Goal: Information Seeking & Learning: Understand process/instructions

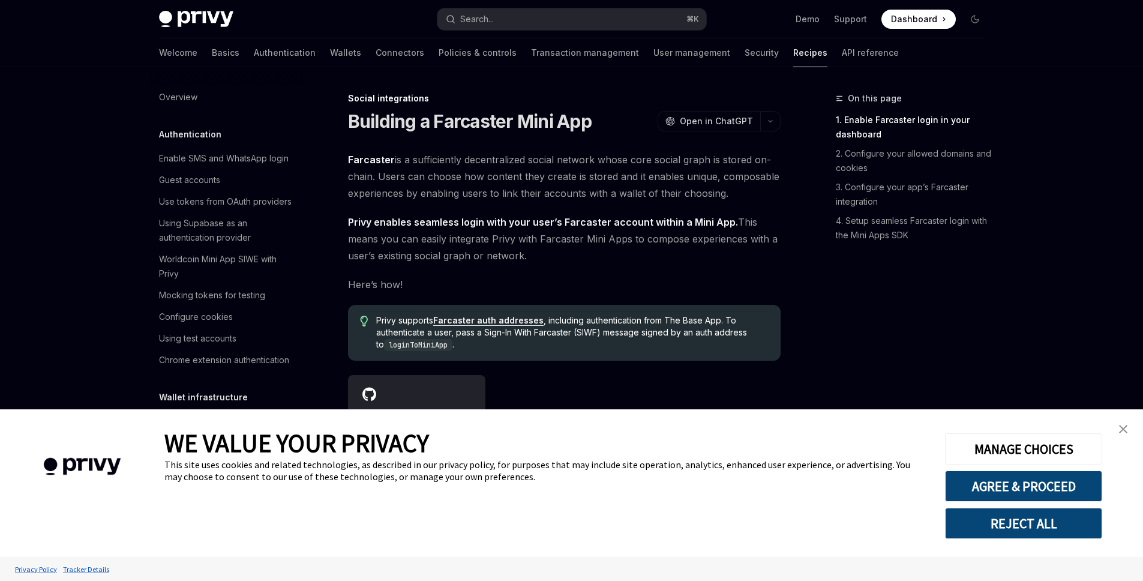
scroll to position [799, 0]
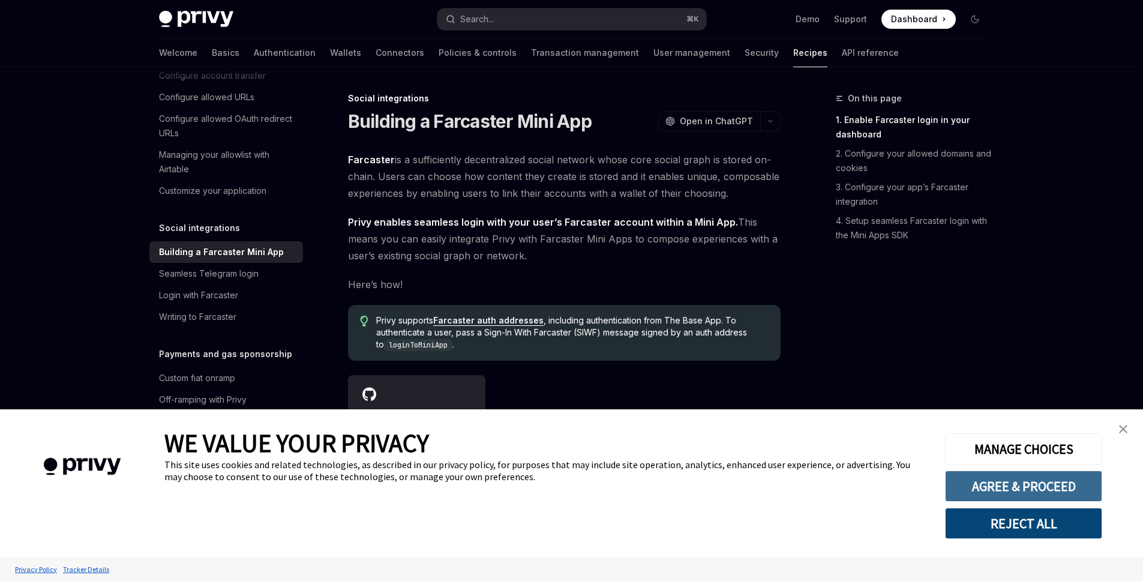
click at [1026, 491] on button "AGREE & PROCEED" at bounding box center [1023, 486] width 157 height 31
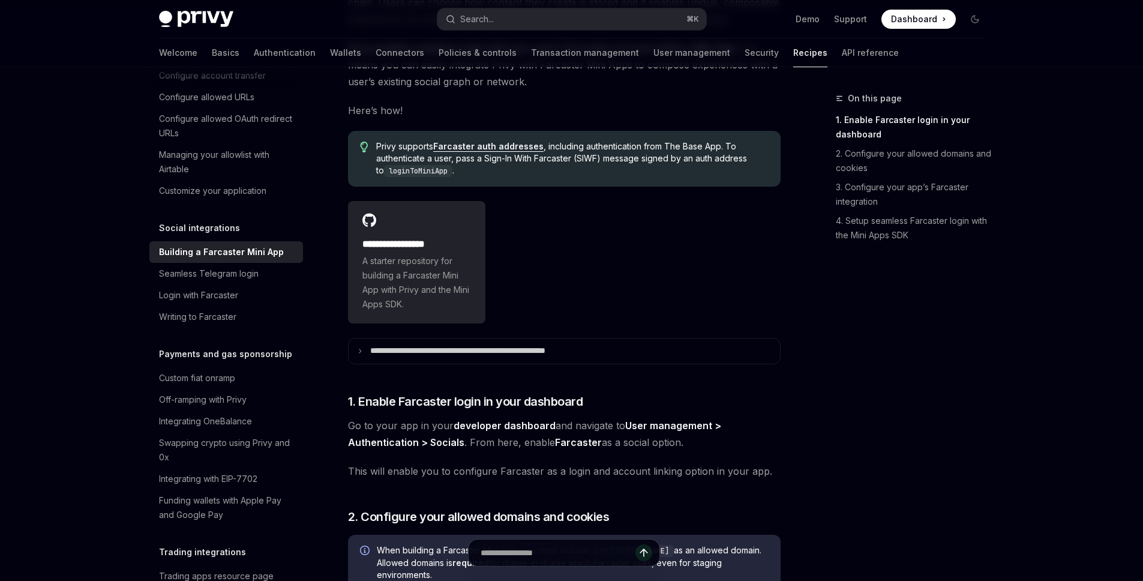
scroll to position [269, 0]
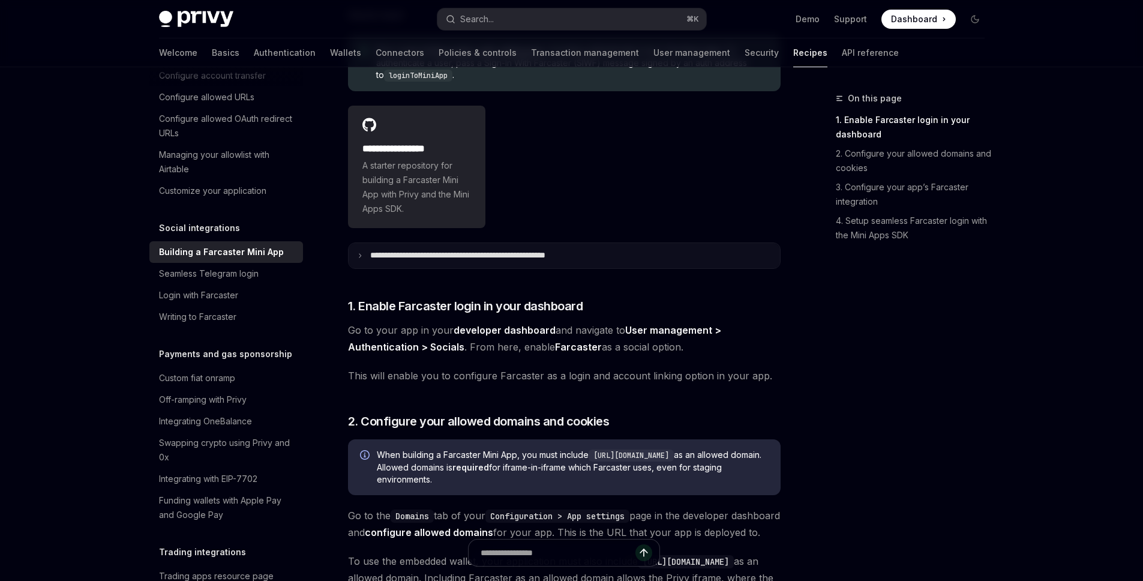
click at [351, 247] on summary "**********" at bounding box center [565, 255] width 432 height 25
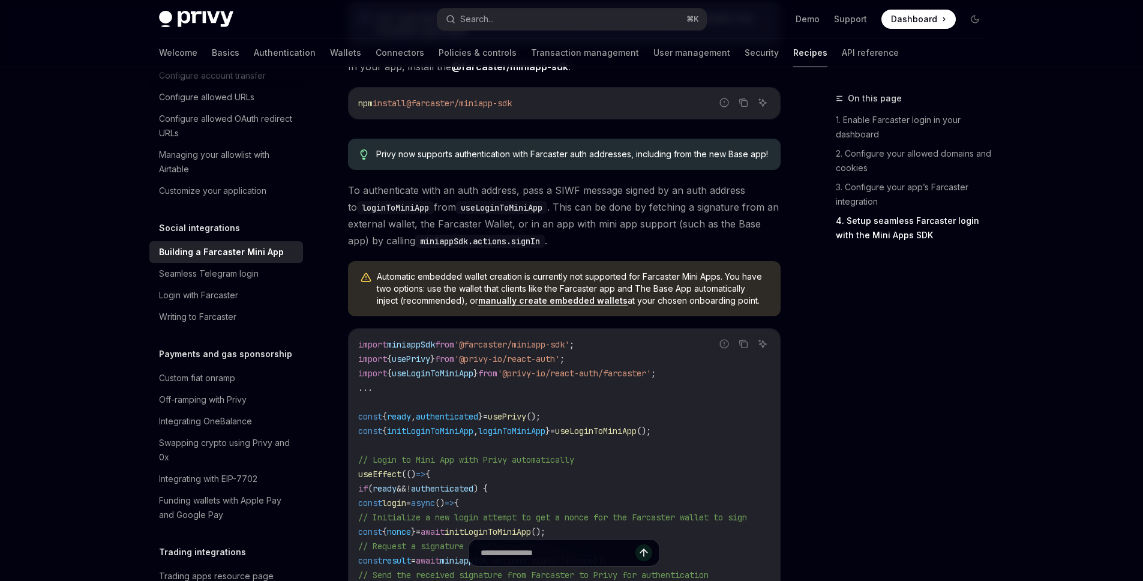
scroll to position [1221, 0]
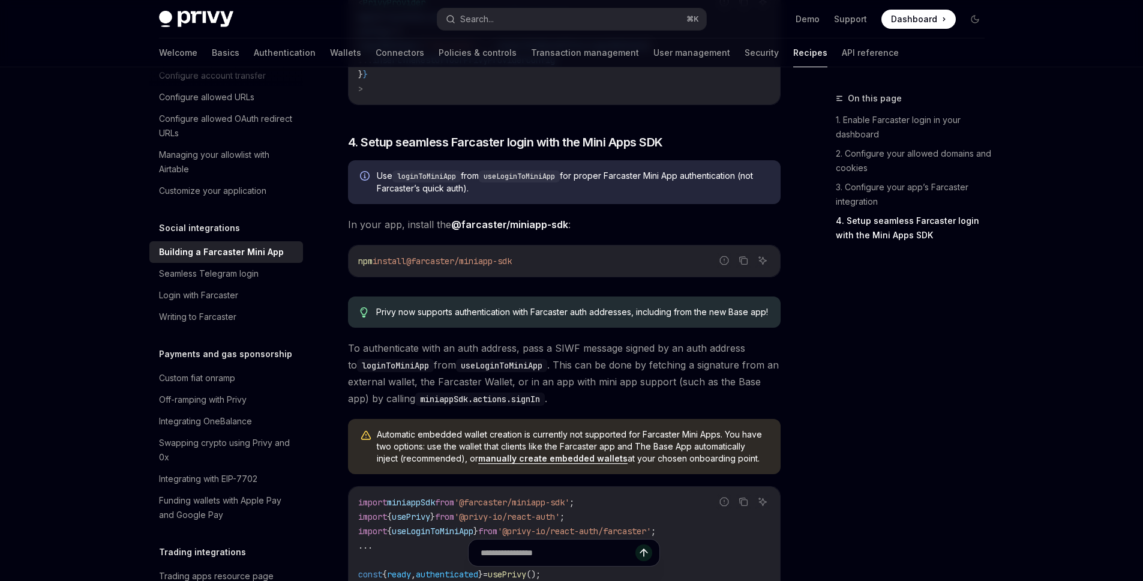
drag, startPoint x: 559, startPoint y: 296, endPoint x: 351, endPoint y: 293, distance: 207.7
click at [351, 277] on div "npm install @farcaster/miniapp-sdk" at bounding box center [565, 260] width 432 height 31
copy span "npm install @farcaster/miniapp-sdk"
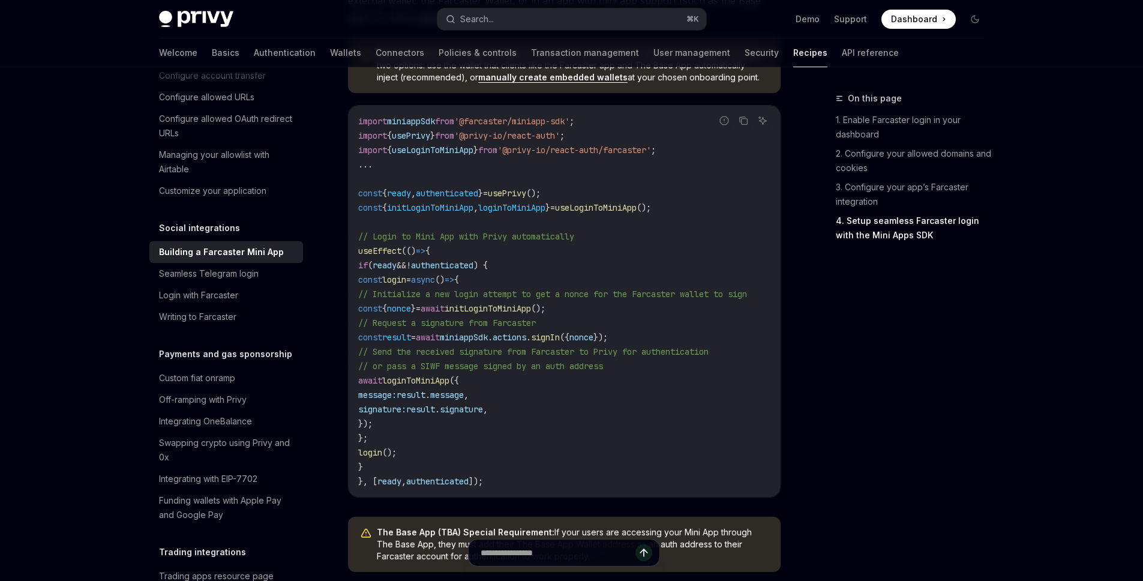
scroll to position [1608, 0]
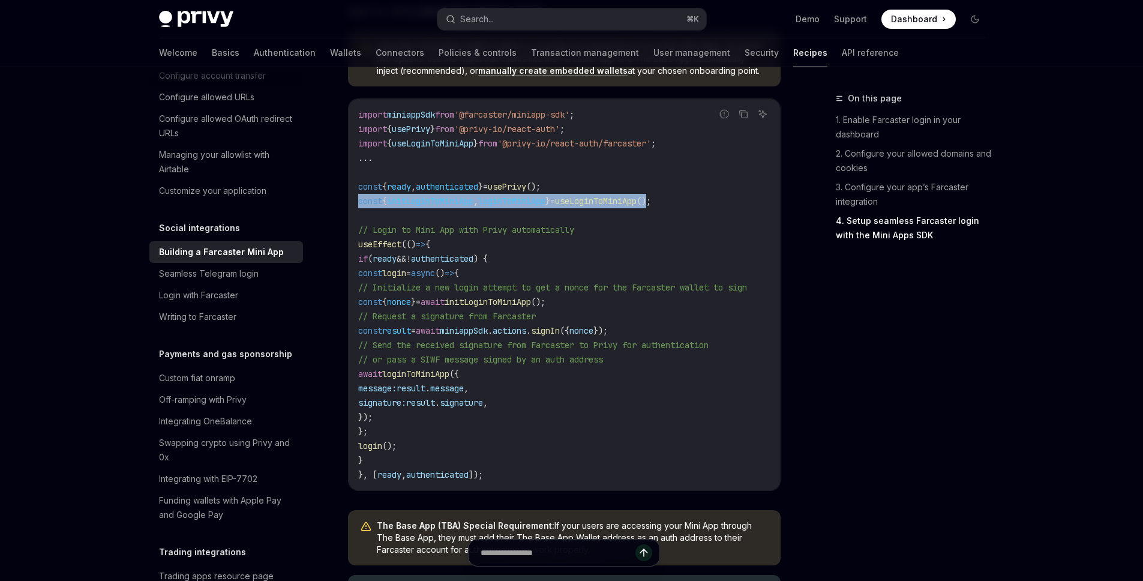
drag, startPoint x: 355, startPoint y: 248, endPoint x: 680, endPoint y: 247, distance: 324.7
click at [680, 247] on div "import miniappSdk from '@farcaster/miniapp-sdk' ; import { usePrivy } from '@pr…" at bounding box center [565, 294] width 432 height 391
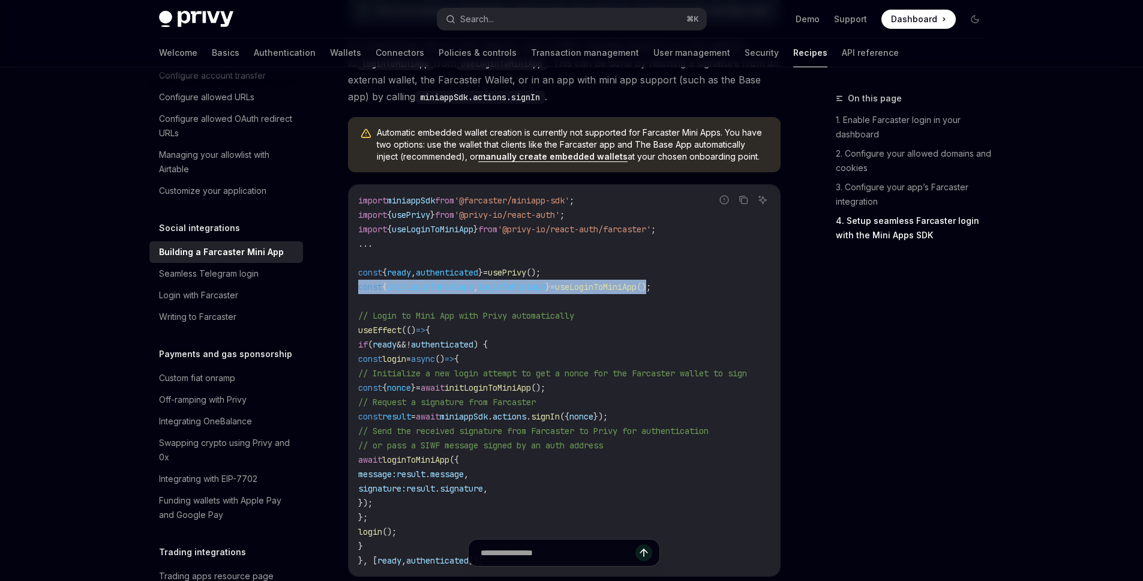
scroll to position [1470, 0]
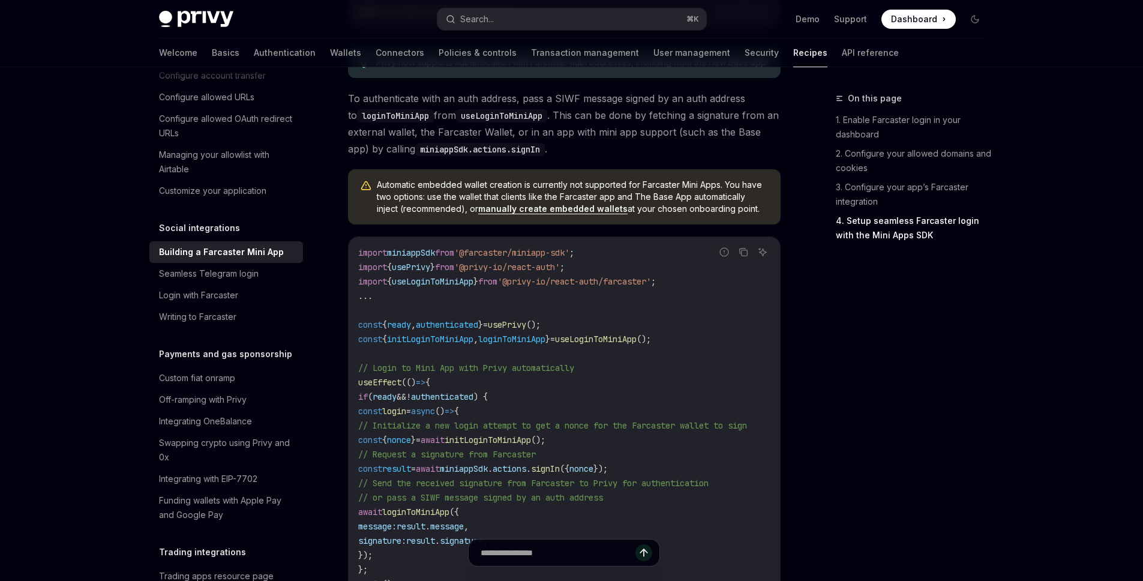
click at [525, 272] on span "'@privy-io/react-auth'" at bounding box center [507, 267] width 106 height 11
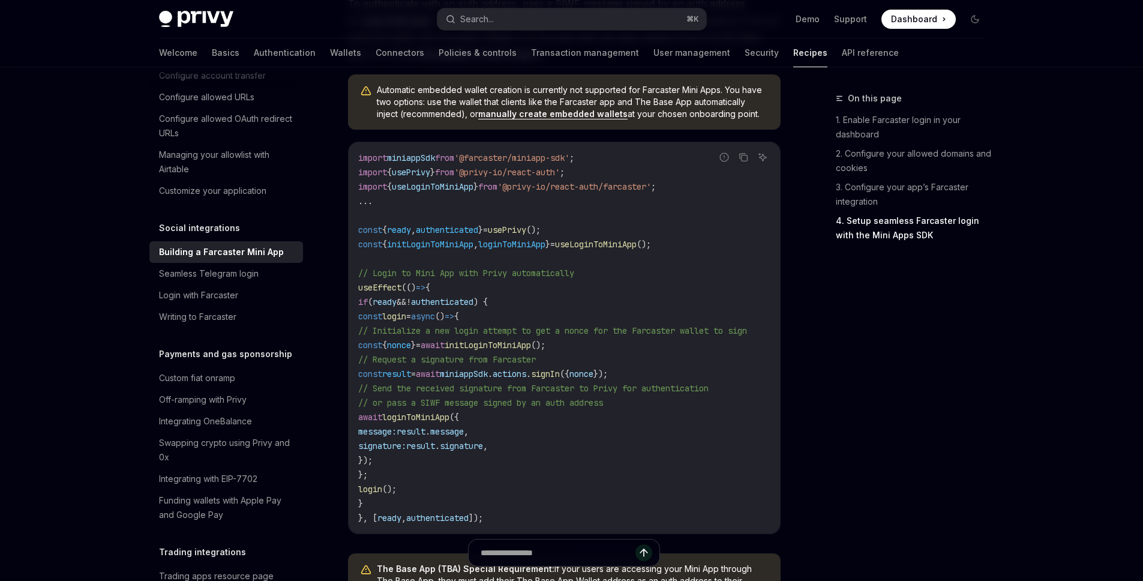
scroll to position [1573, 0]
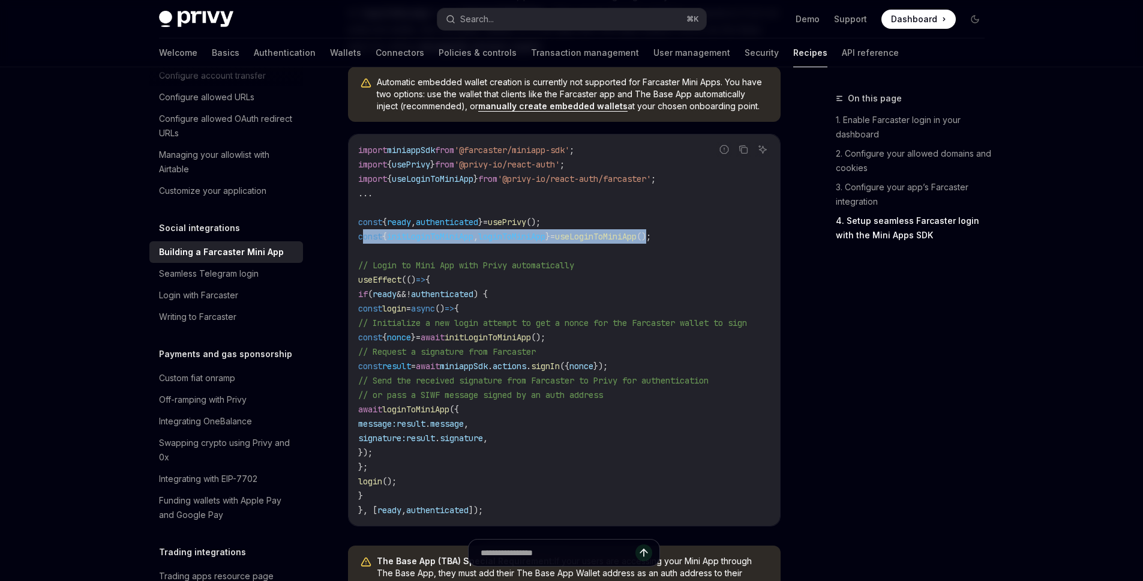
drag, startPoint x: 681, startPoint y: 283, endPoint x: 361, endPoint y: 281, distance: 319.9
click at [361, 242] on span "const { initLoginToMiniApp , loginToMiniApp } = useLoginToMiniApp ();" at bounding box center [504, 236] width 293 height 11
click at [442, 227] on span "authenticated" at bounding box center [447, 222] width 62 height 11
drag, startPoint x: 680, startPoint y: 223, endPoint x: 357, endPoint y: 223, distance: 322.9
click at [357, 223] on div "import miniappSdk from '@farcaster/miniapp-sdk' ; import { usePrivy } from '@pr…" at bounding box center [565, 329] width 432 height 391
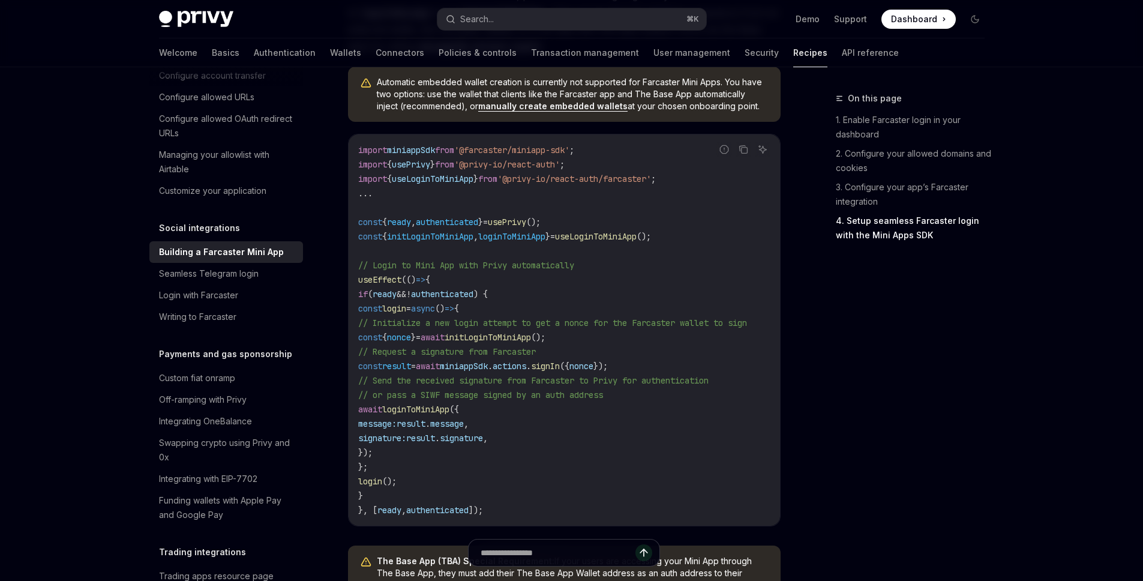
copy span "import { useLoginToMiniApp } from '@privy-io/react-auth/farcaster'"
click at [442, 184] on span "useLoginToMiniApp" at bounding box center [433, 178] width 82 height 11
copy span "useLoginToMiniApp"
drag, startPoint x: 682, startPoint y: 224, endPoint x: 332, endPoint y: 224, distance: 349.9
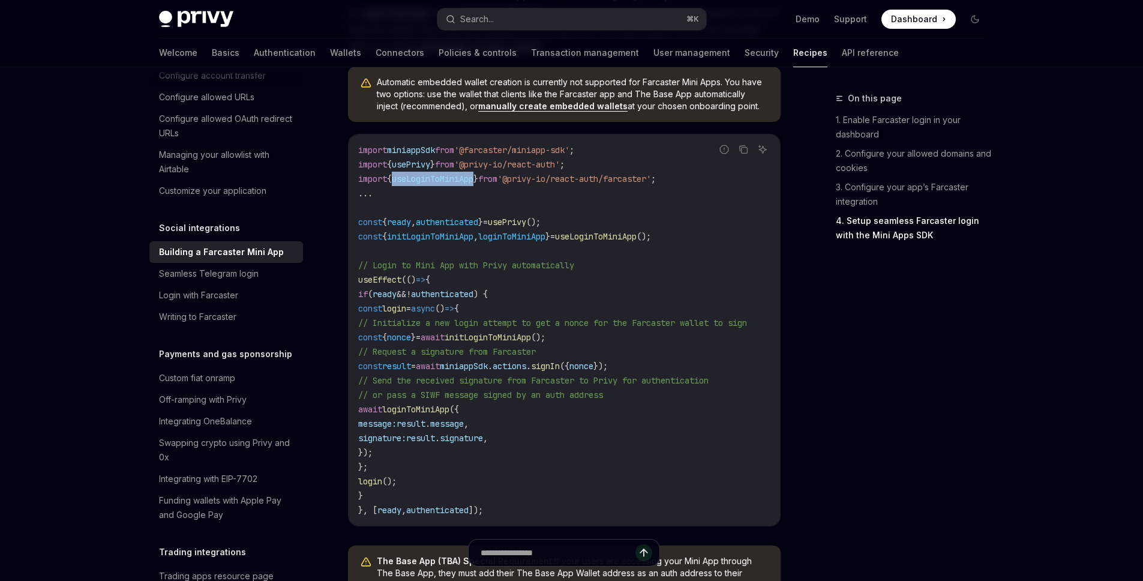
copy span "import { useLoginToMiniApp } from '@privy-io/react-auth/farcaster'"
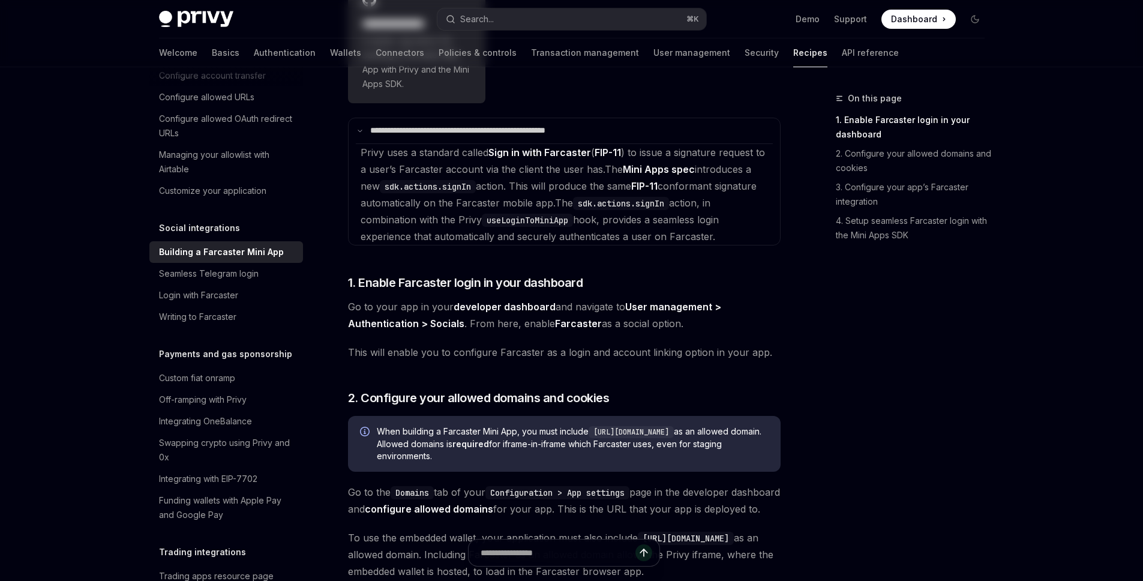
scroll to position [0, 0]
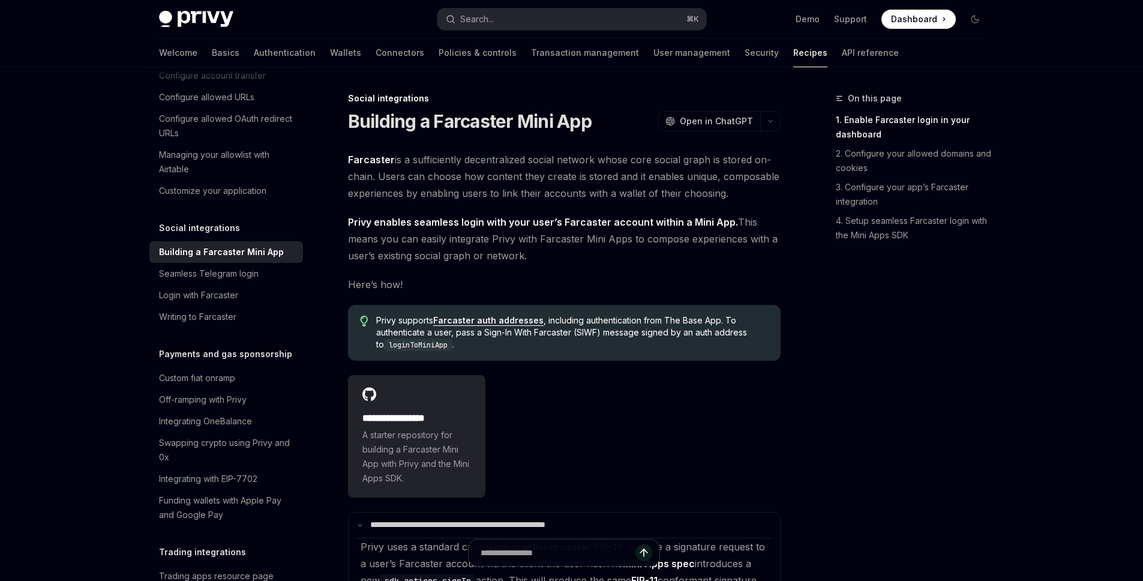
click at [556, 342] on span "Privy supports Farcaster auth addresses , including authentication from The Bas…" at bounding box center [572, 332] width 392 height 37
click at [573, 332] on span "Privy supports Farcaster auth addresses , including authentication from The Bas…" at bounding box center [572, 332] width 392 height 37
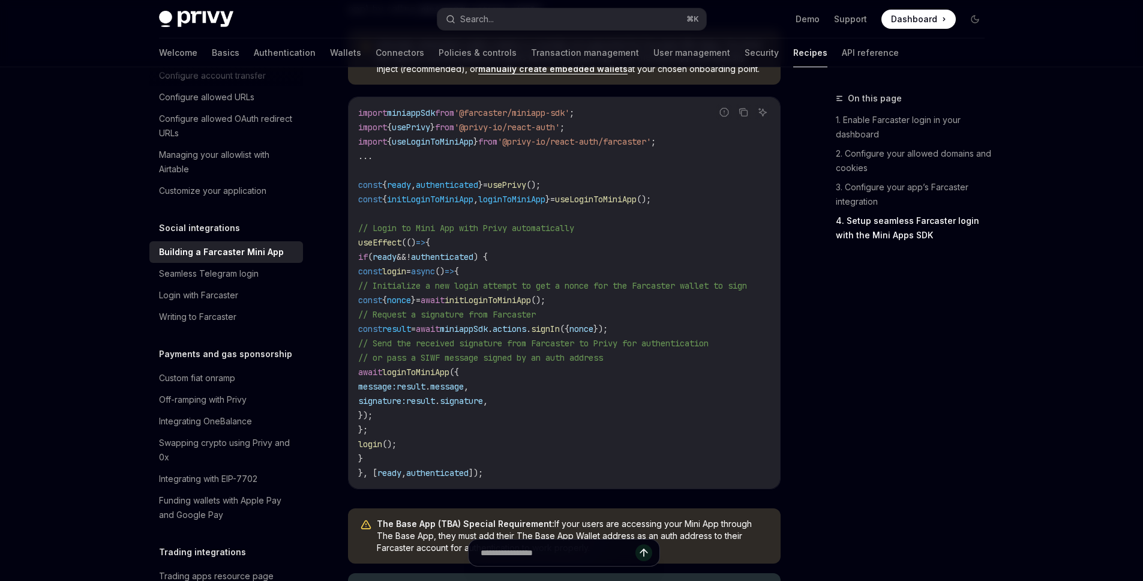
scroll to position [1659, 0]
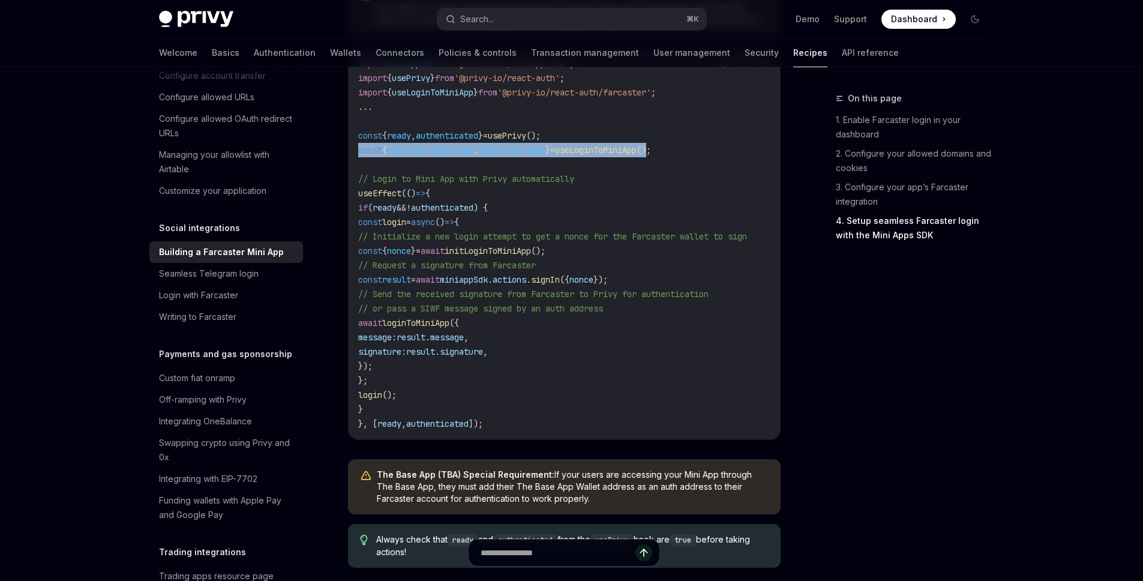
drag, startPoint x: 679, startPoint y: 196, endPoint x: 354, endPoint y: 196, distance: 325.3
click at [354, 196] on div "import miniappSdk from '@farcaster/miniapp-sdk' ; import { usePrivy } from '@pr…" at bounding box center [565, 243] width 432 height 391
copy span "const { initLoginToMiniApp , loginToMiniApp } = useLoginToMiniApp ()"
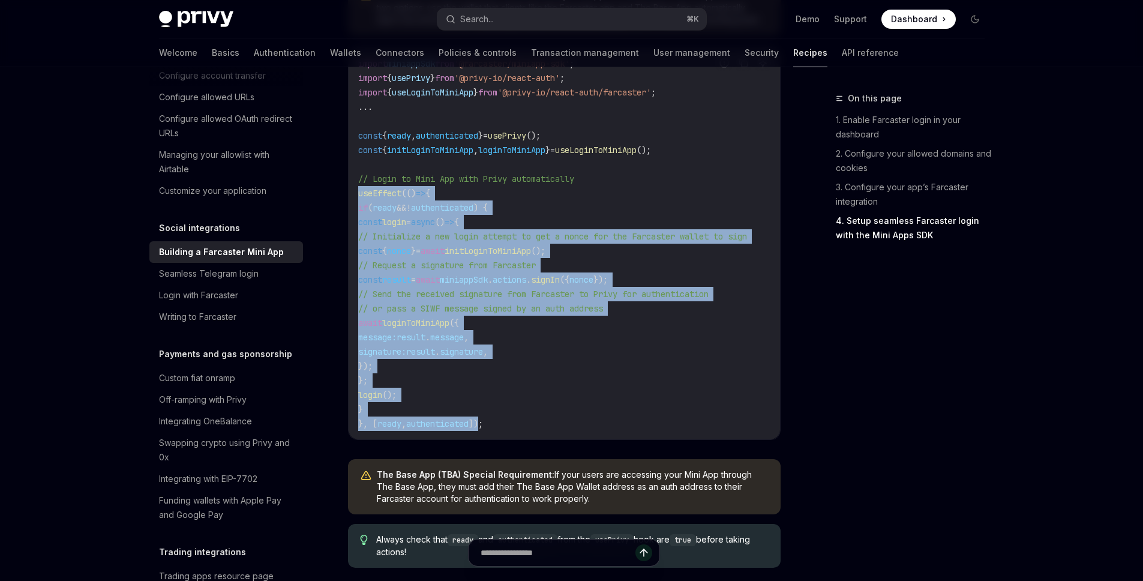
drag, startPoint x: 487, startPoint y: 466, endPoint x: 335, endPoint y: 238, distance: 274.5
copy code "useEffect (() => { if ( ready && ! authenticated ) { const login = async () => …"
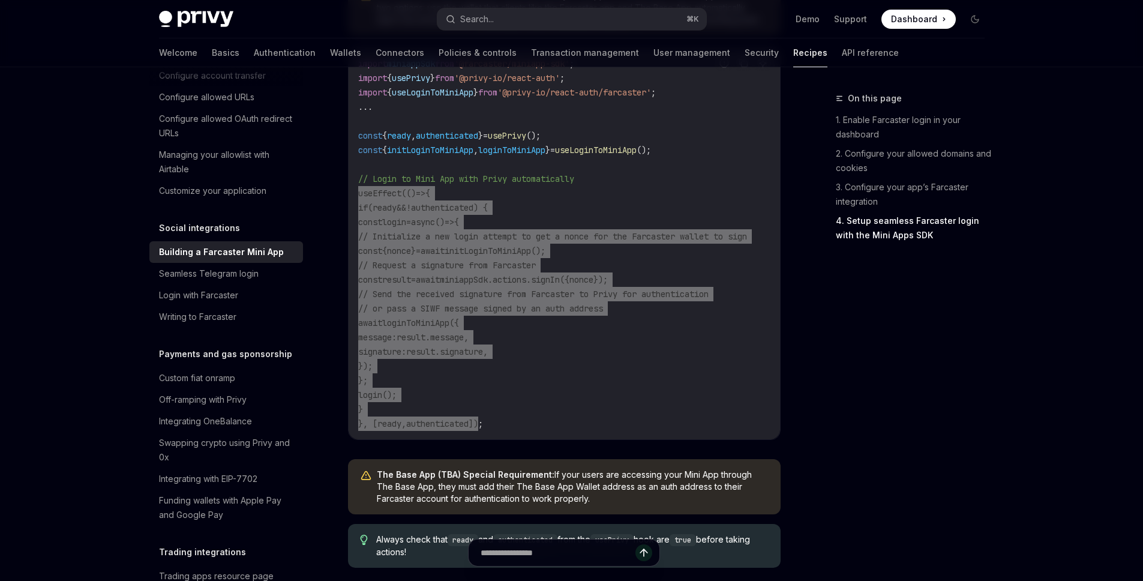
scroll to position [1648, 0]
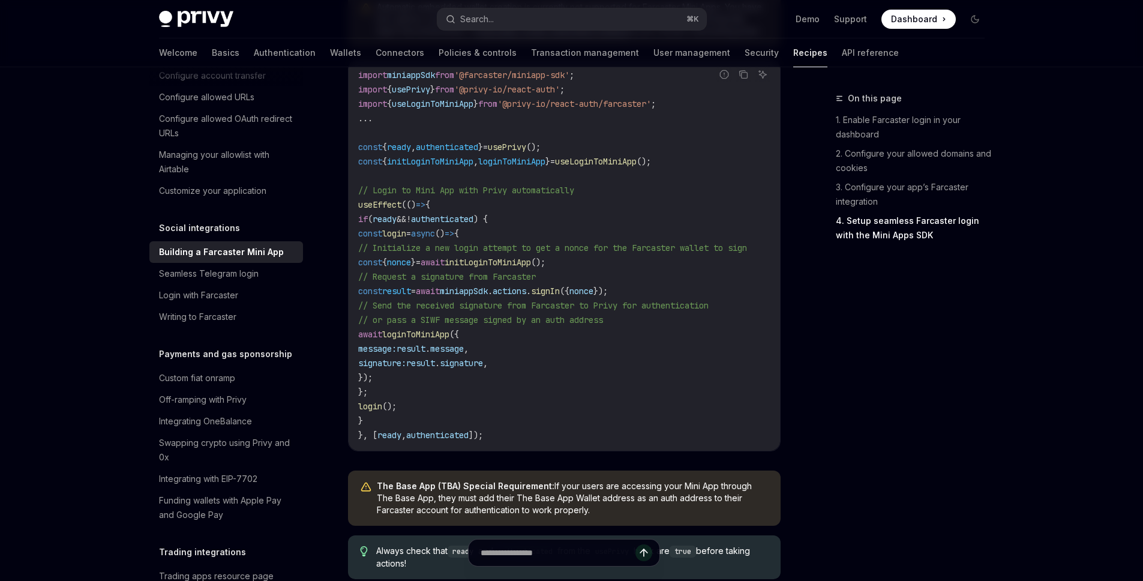
click at [388, 80] on span "miniappSdk" at bounding box center [411, 75] width 48 height 11
drag, startPoint x: 356, startPoint y: 118, endPoint x: 595, endPoint y: 121, distance: 239.5
click at [595, 121] on div "import miniappSdk from '@farcaster/miniapp-sdk' ; import { usePrivy } from '@pr…" at bounding box center [565, 254] width 432 height 391
copy span "import miniappSdk from '@farcaster/miniapp-sdk'"
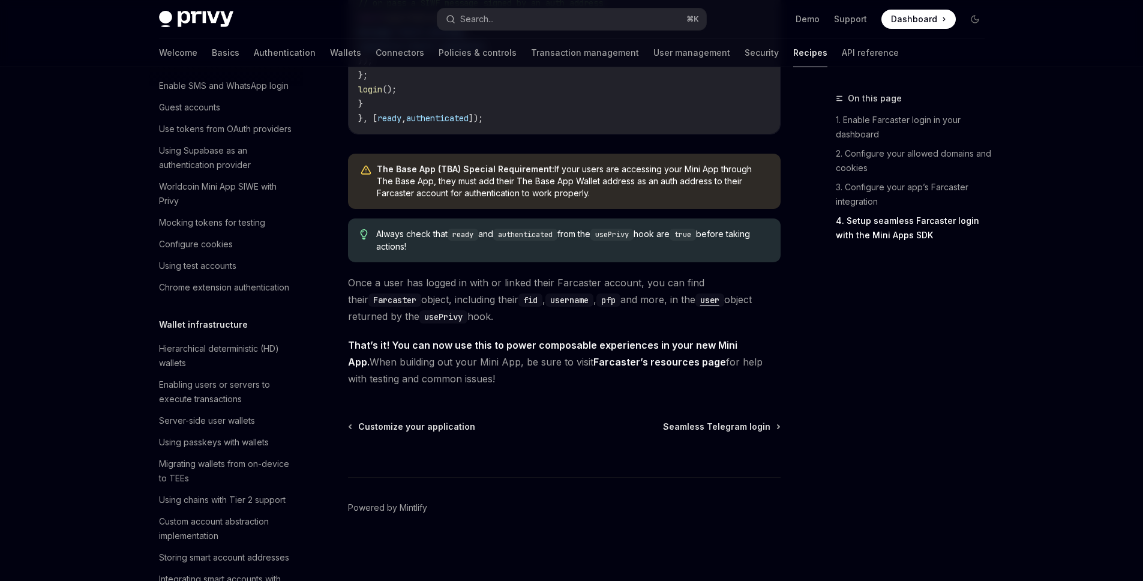
scroll to position [44, 0]
